Goal: Transaction & Acquisition: Subscribe to service/newsletter

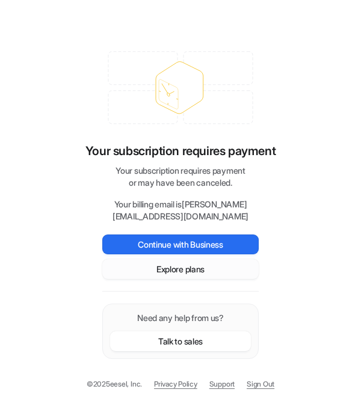
click at [196, 272] on button "Explore plans" at bounding box center [180, 269] width 156 height 20
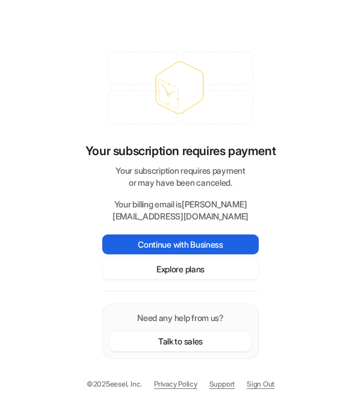
click at [150, 247] on button "Continue with Business" at bounding box center [180, 245] width 156 height 20
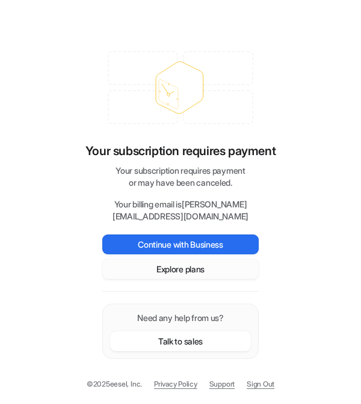
click at [202, 275] on button "Explore plans" at bounding box center [180, 269] width 156 height 20
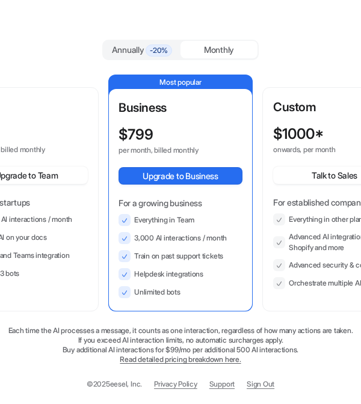
click at [27, 132] on div "$ 299" at bounding box center [15, 134] width 101 height 17
click at [42, 129] on div "$ 299" at bounding box center [15, 134] width 101 height 17
